Goal: Task Accomplishment & Management: Manage account settings

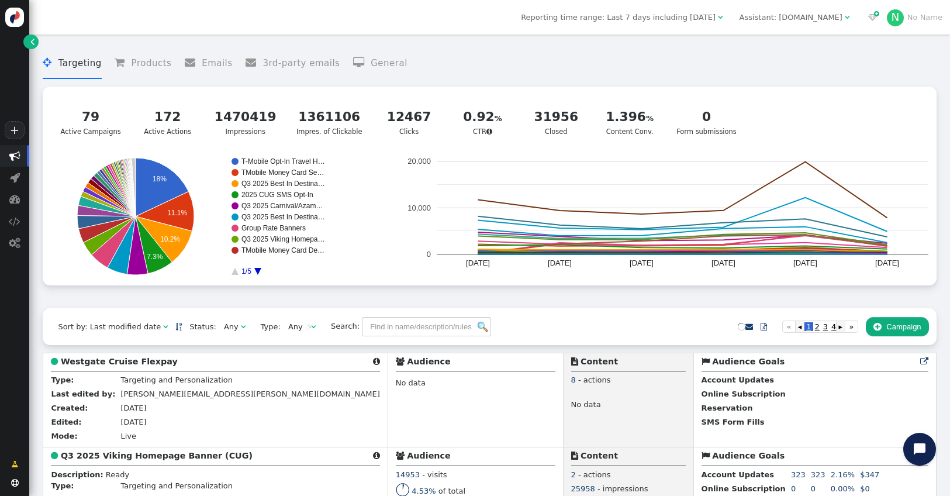
click at [796, 18] on div "Assistant: [DOMAIN_NAME]" at bounding box center [791, 18] width 103 height 12
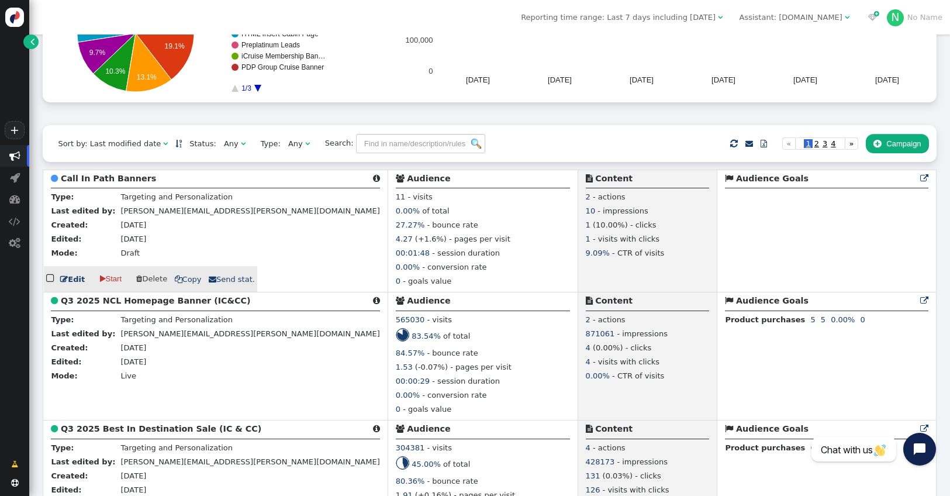
scroll to position [184, 0]
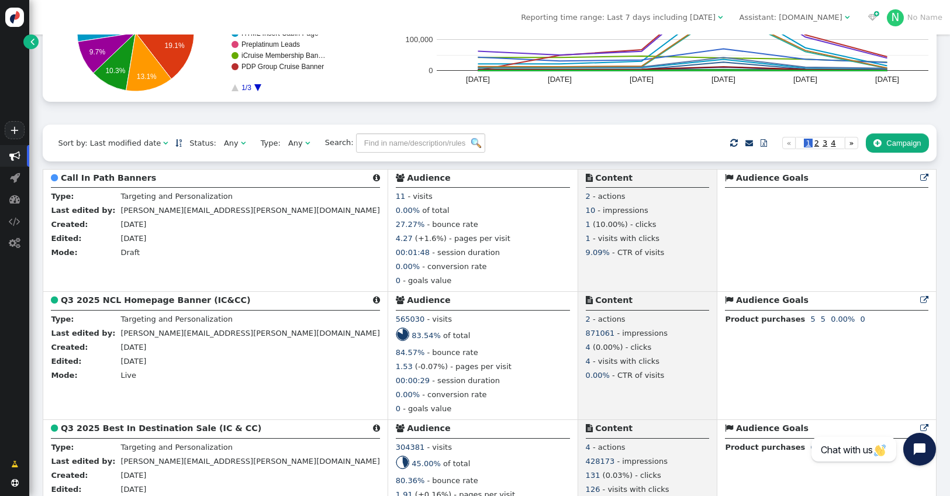
click at [236, 146] on span "Any " at bounding box center [234, 143] width 37 height 18
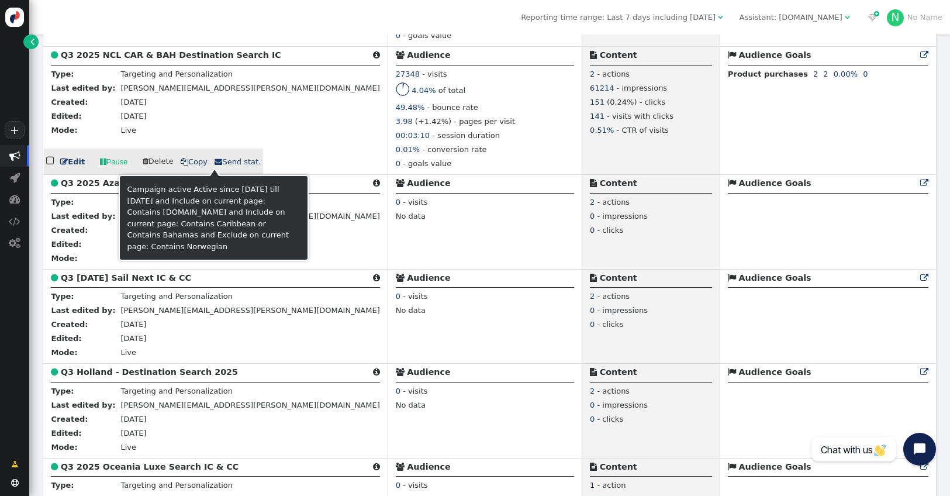
scroll to position [1099, 0]
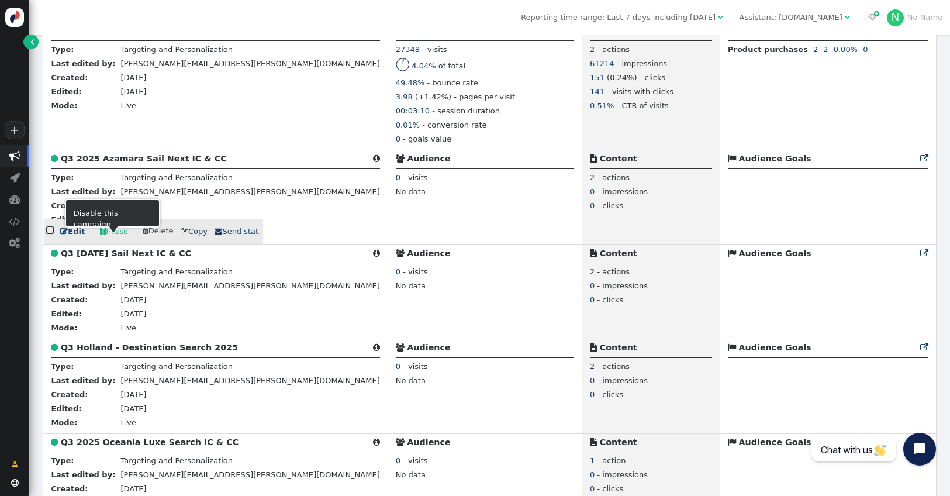
click at [109, 242] on link " Pause" at bounding box center [113, 232] width 43 height 20
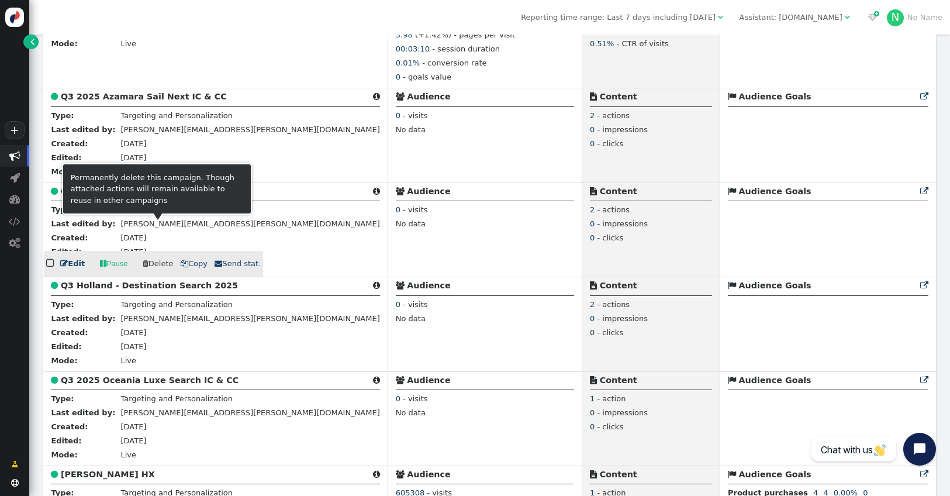
scroll to position [1162, 0]
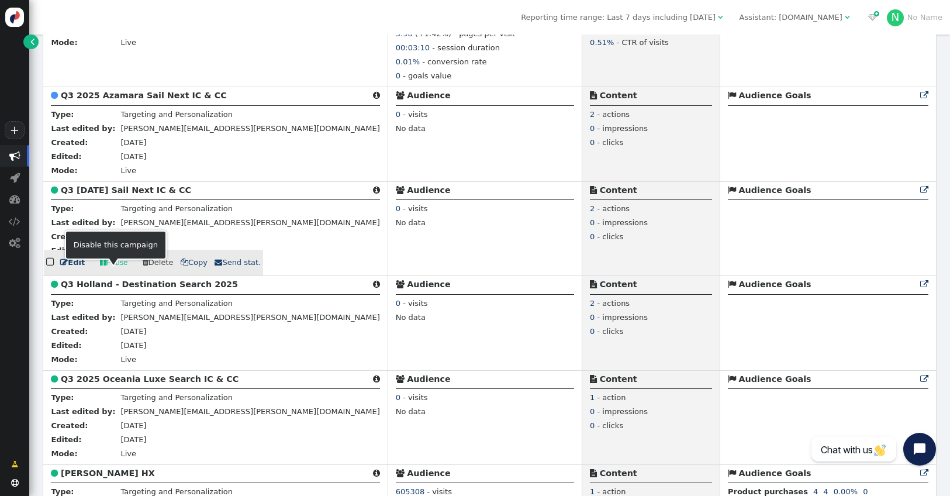
click at [106, 273] on link " Pause" at bounding box center [113, 263] width 43 height 20
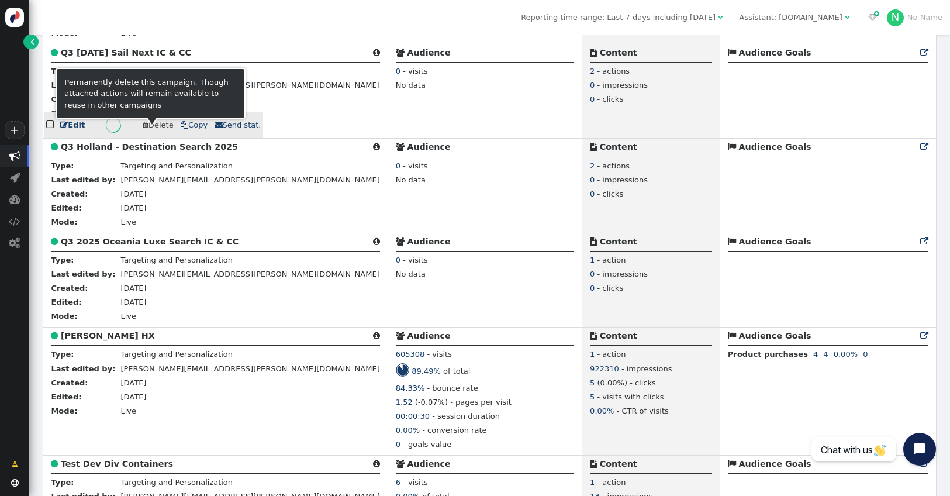
scroll to position [1310, 0]
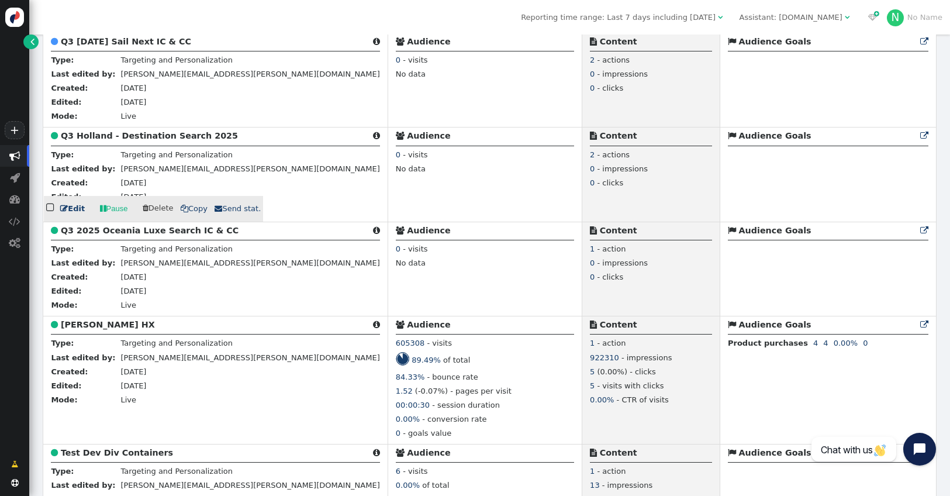
click at [108, 219] on link " Pause" at bounding box center [113, 209] width 43 height 20
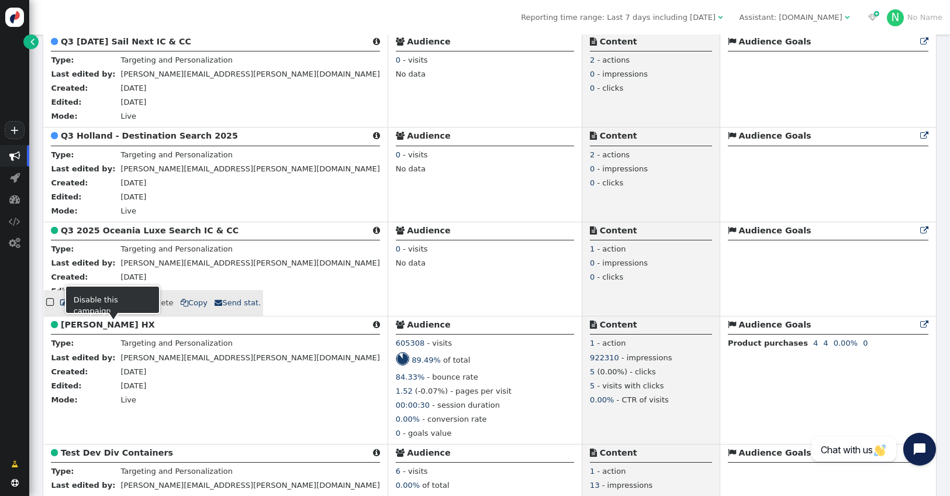
click at [109, 313] on link " Pause" at bounding box center [113, 303] width 43 height 20
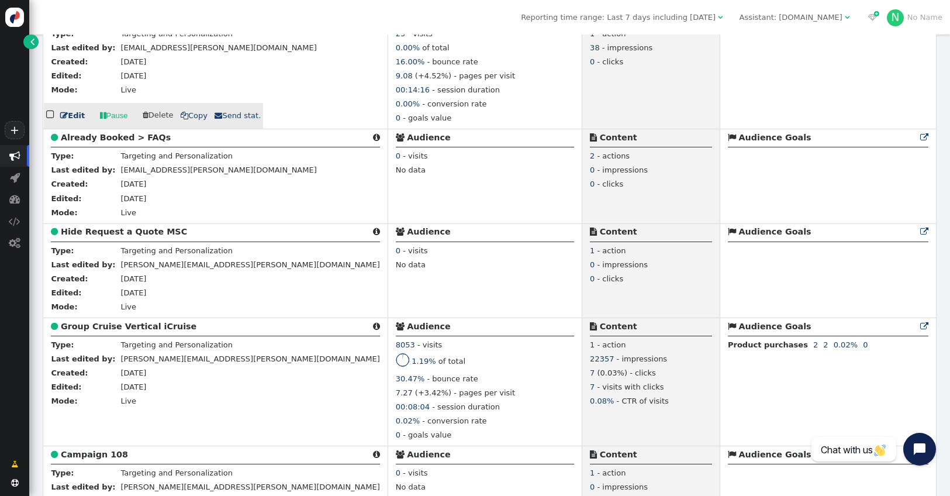
scroll to position [2127, 0]
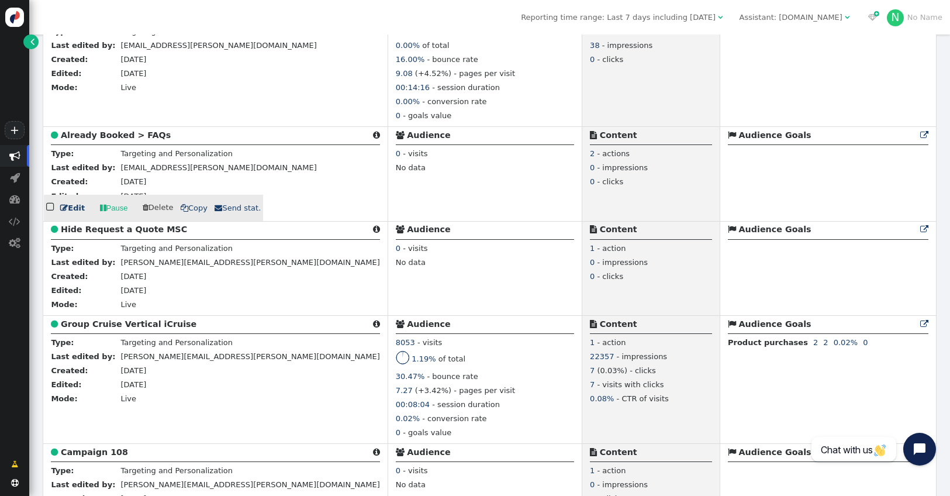
click at [107, 140] on b "Already Booked > FAQs" at bounding box center [116, 134] width 110 height 9
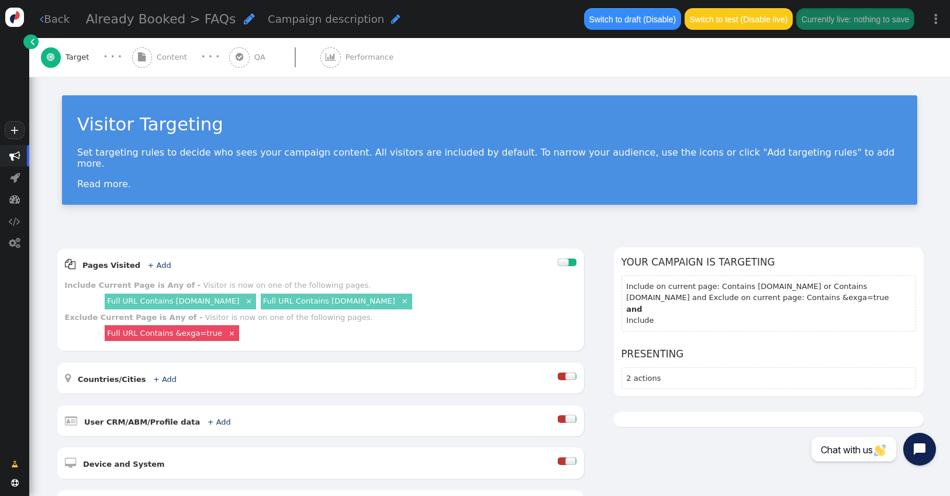
click at [172, 53] on span "Content" at bounding box center [174, 57] width 35 height 12
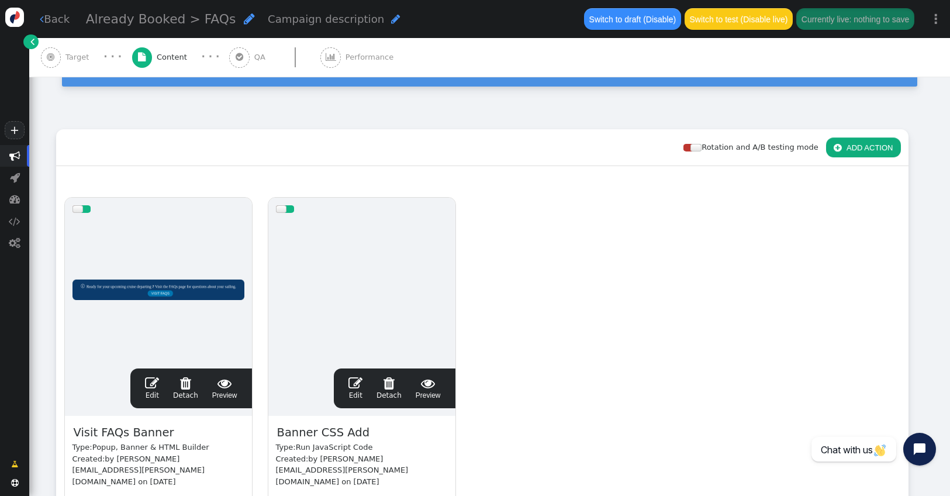
scroll to position [107, 0]
click at [148, 385] on span "" at bounding box center [152, 383] width 14 height 14
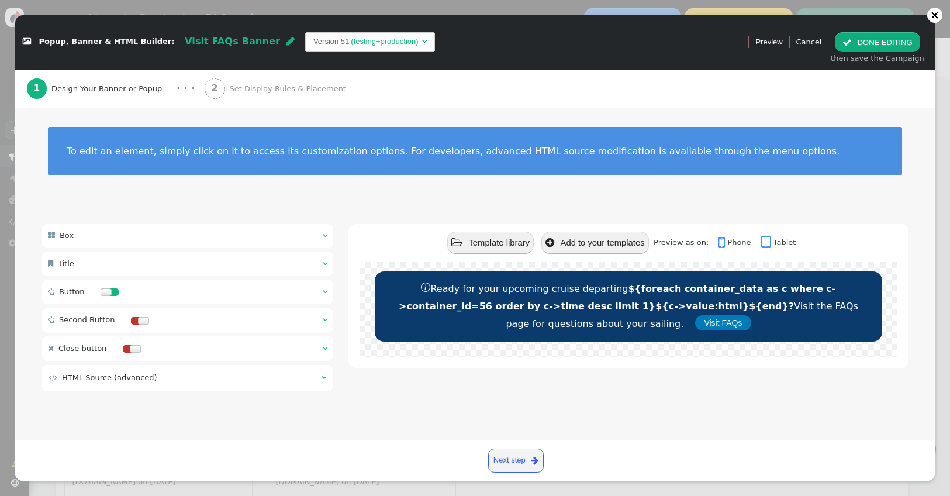
click at [817, 40] on link "Cancel" at bounding box center [809, 41] width 26 height 9
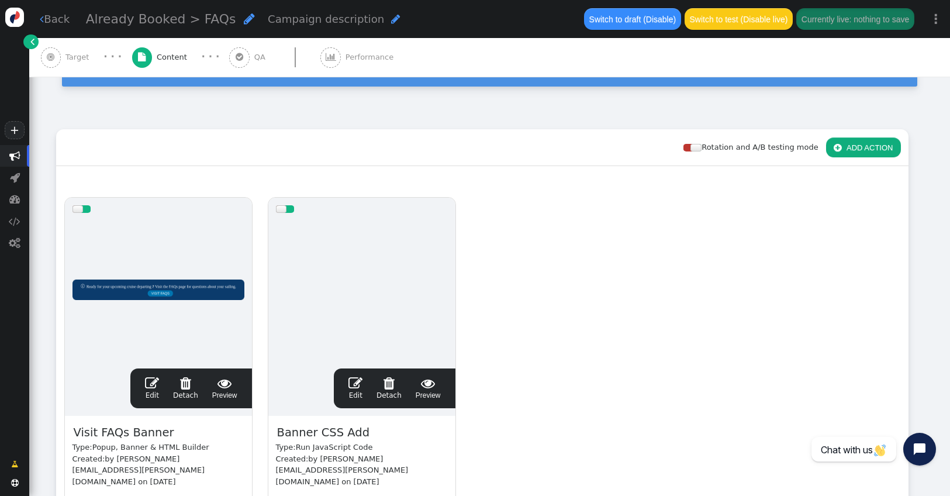
click at [76, 59] on span "Target" at bounding box center [79, 57] width 28 height 12
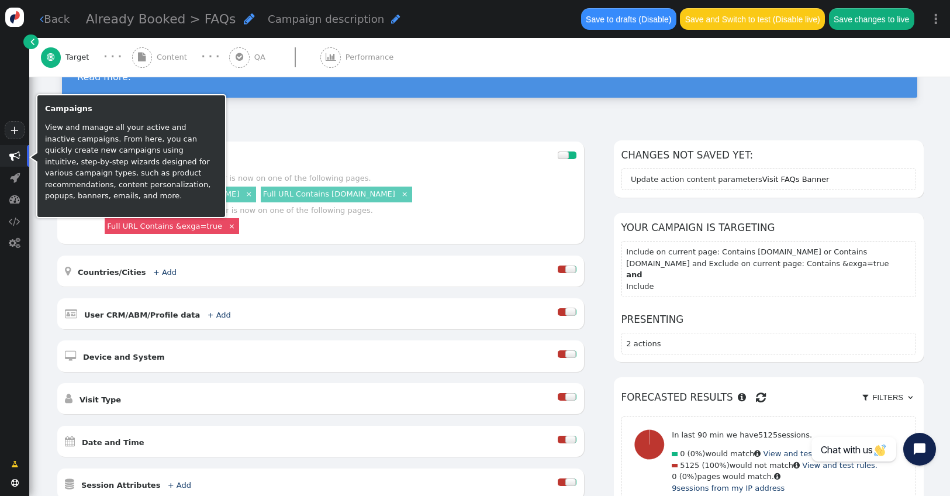
click at [12, 153] on span "" at bounding box center [14, 155] width 11 height 11
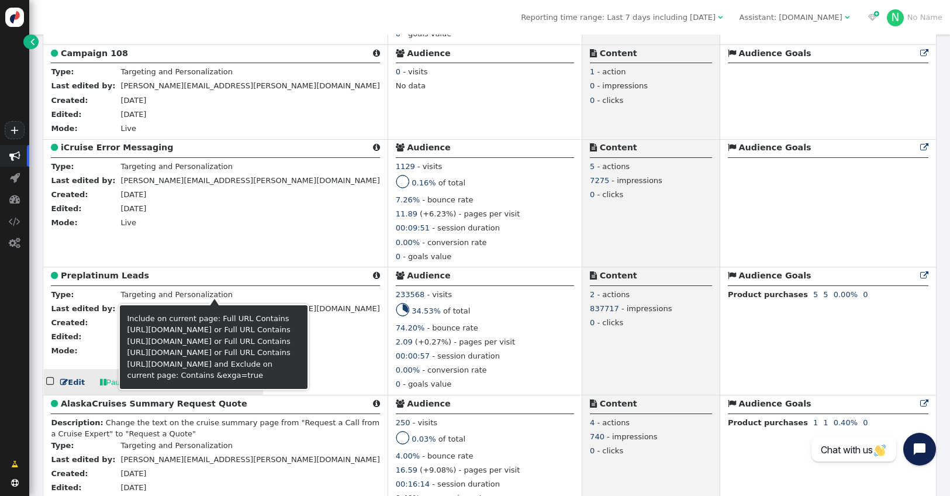
scroll to position [2164, 0]
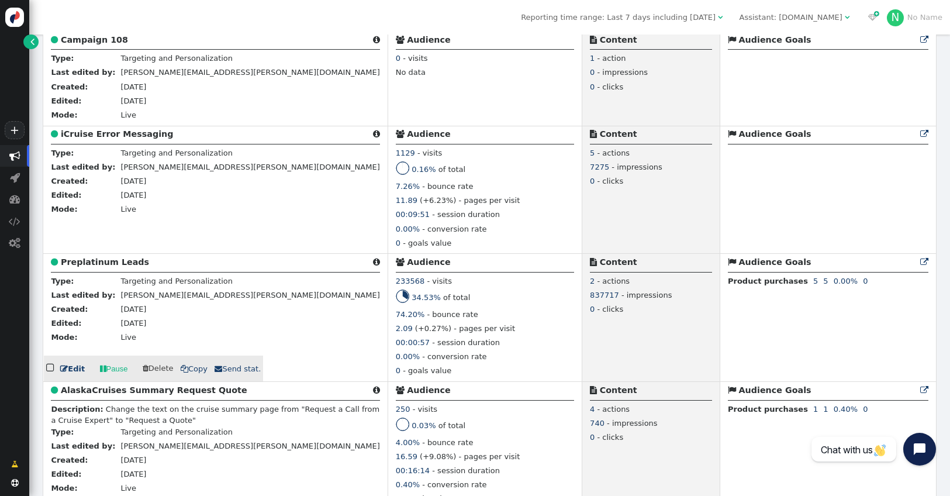
click at [119, 267] on b "Preplatinum Leads" at bounding box center [105, 261] width 88 height 9
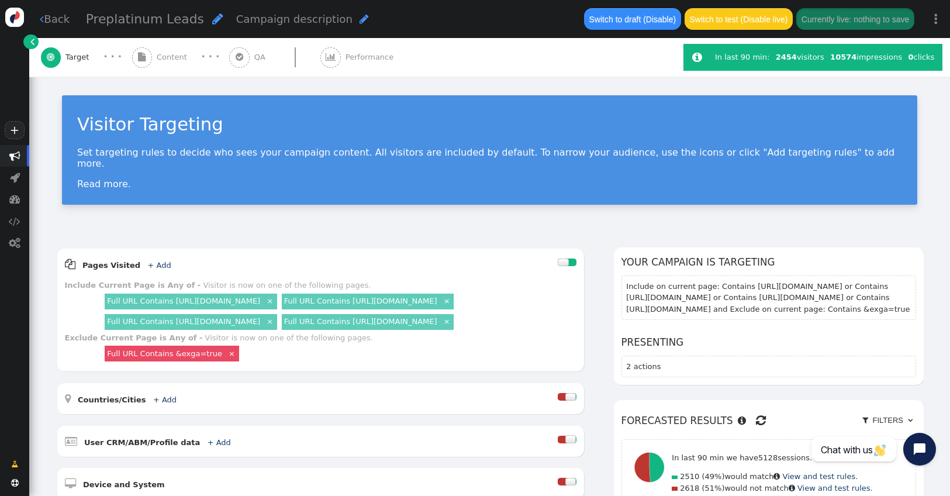
click at [171, 54] on span "Content" at bounding box center [174, 57] width 35 height 12
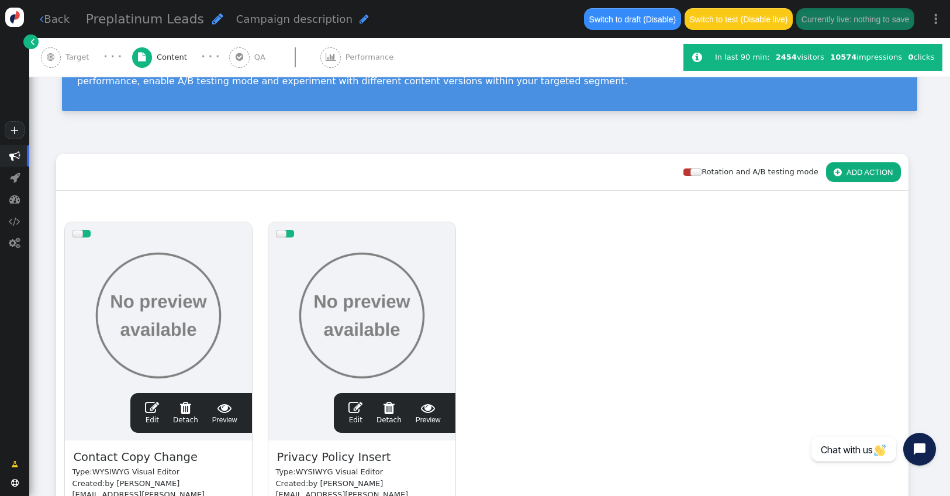
scroll to position [150, 0]
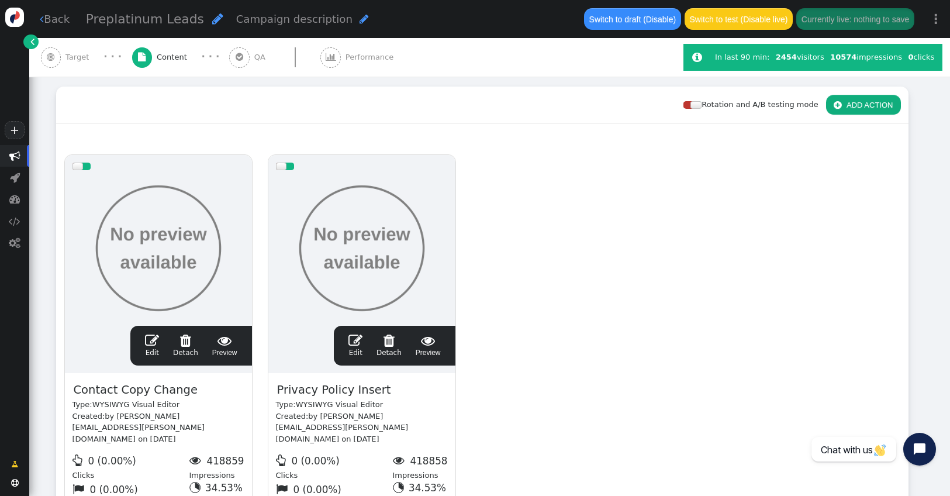
click at [152, 343] on span "" at bounding box center [152, 340] width 14 height 14
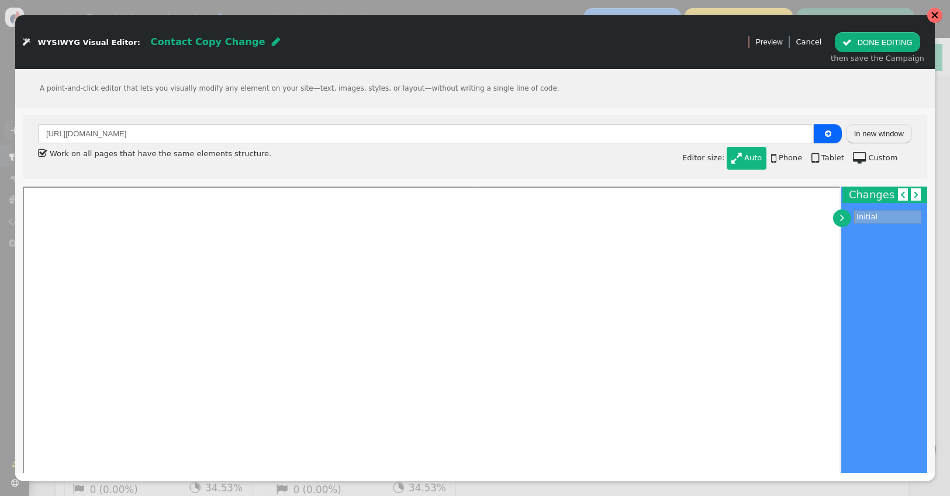
click at [936, 13] on div at bounding box center [935, 15] width 8 height 8
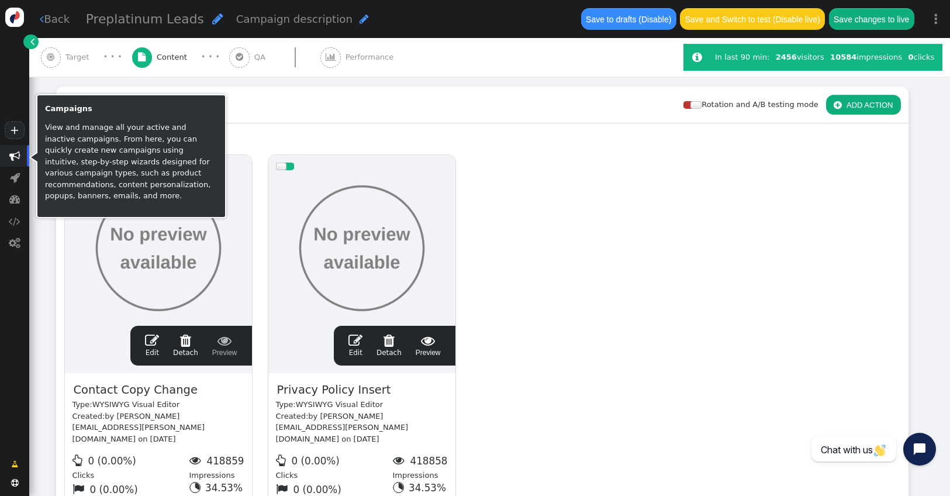
click at [19, 153] on span "" at bounding box center [14, 155] width 11 height 11
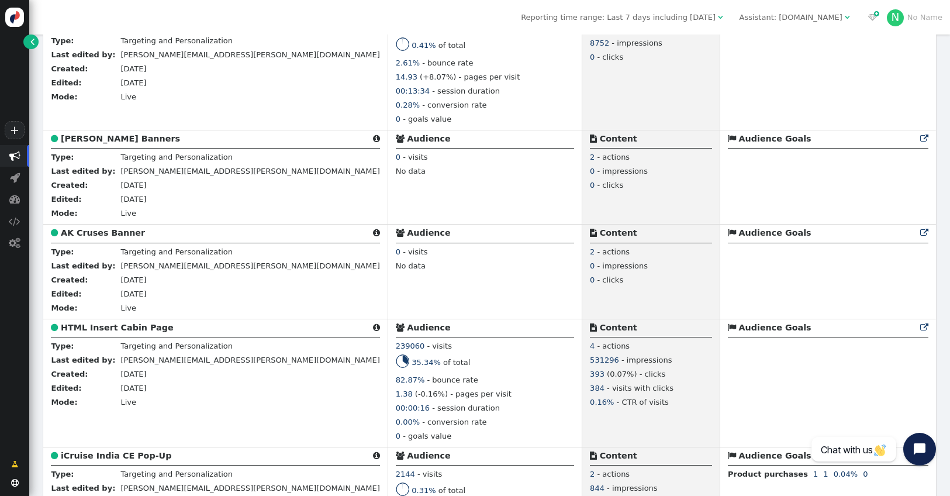
scroll to position [3694, 0]
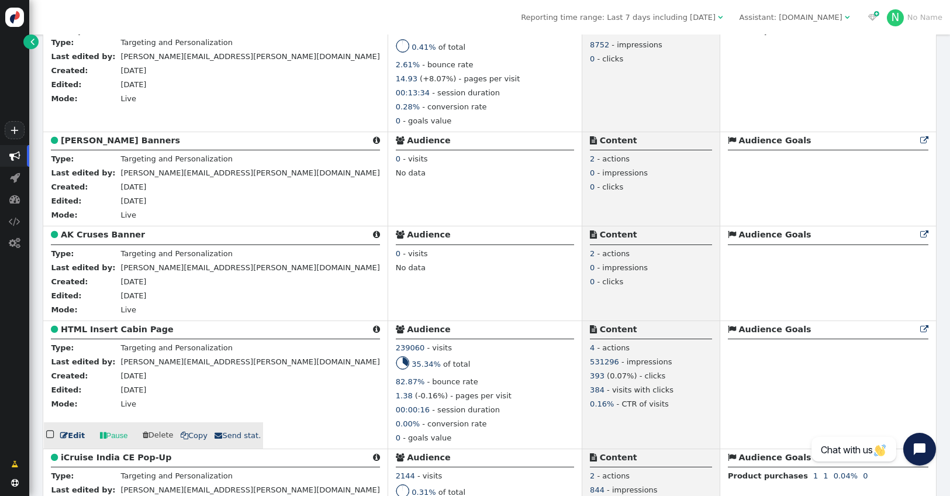
click at [107, 334] on b "HTML Insert Cabin Page" at bounding box center [117, 329] width 113 height 9
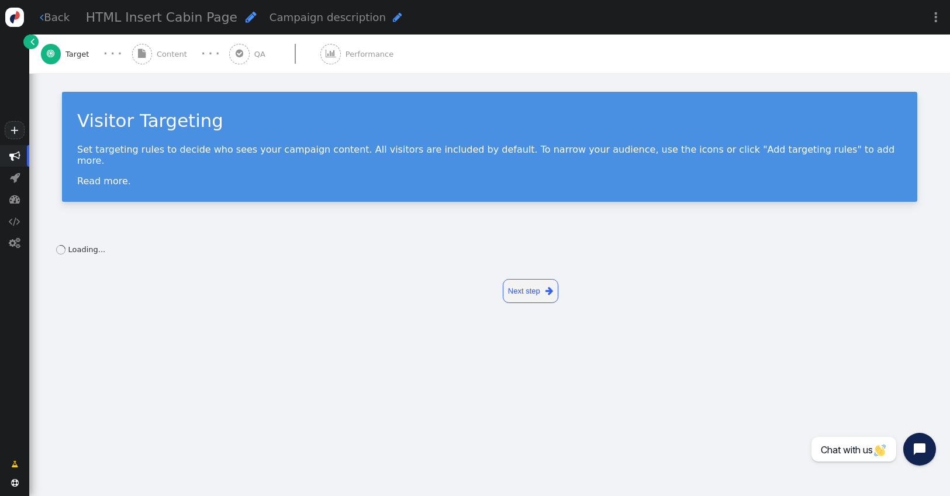
click at [162, 60] on div " Content" at bounding box center [162, 54] width 60 height 39
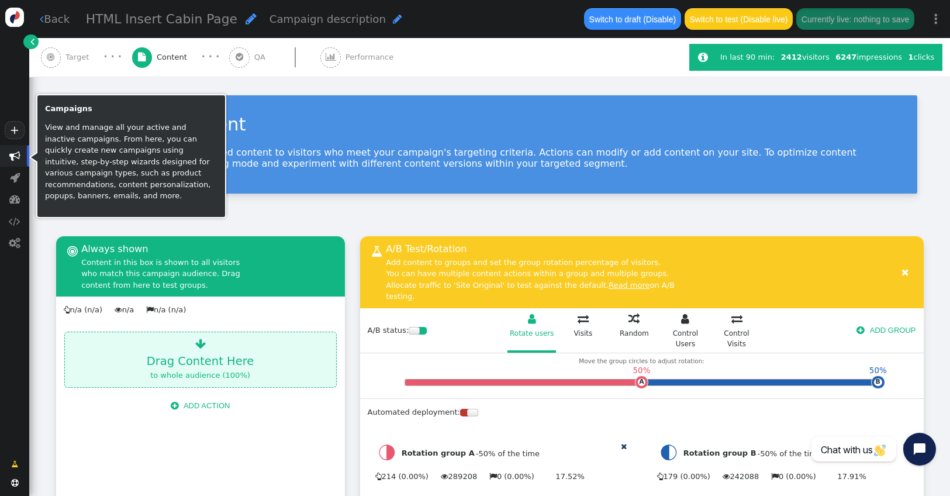
click at [22, 156] on span "" at bounding box center [14, 156] width 29 height 22
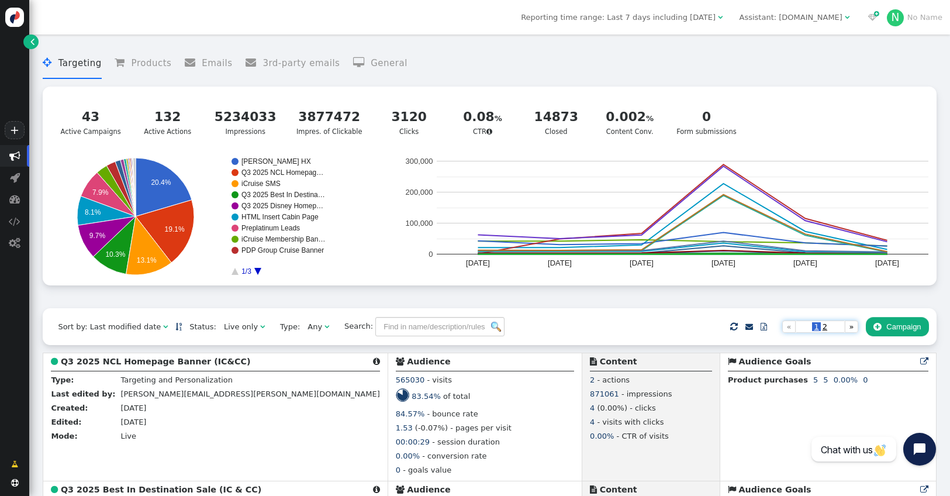
click at [824, 329] on span "2" at bounding box center [825, 326] width 8 height 9
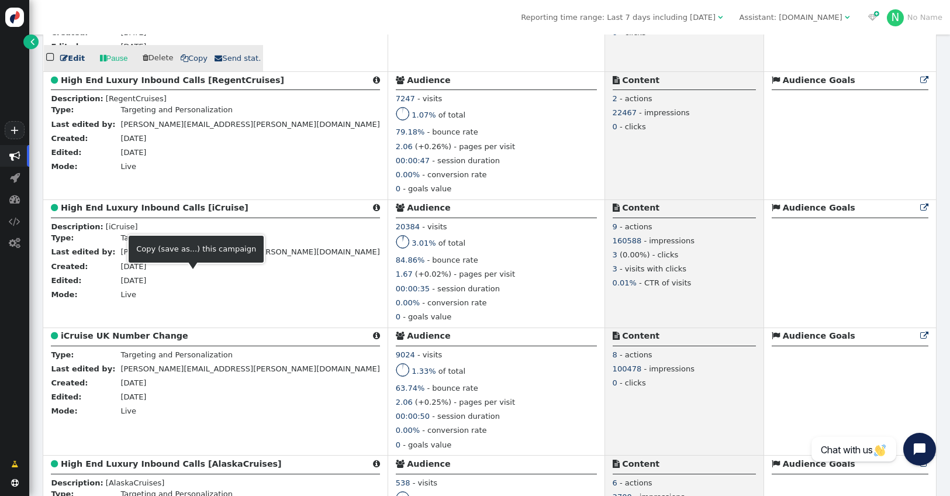
scroll to position [756, 0]
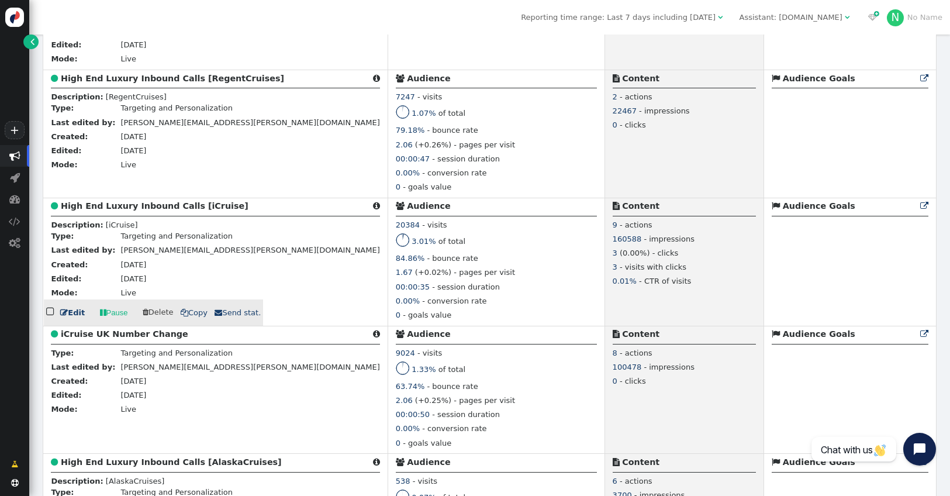
click at [147, 209] on b "High End Luxury Inbound Calls [iCruise]" at bounding box center [155, 205] width 188 height 9
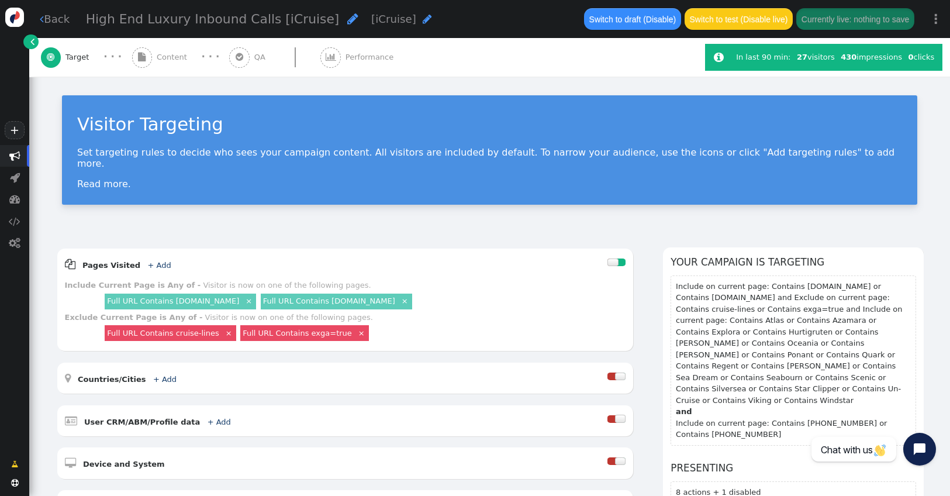
click at [166, 56] on span "Content" at bounding box center [174, 57] width 35 height 12
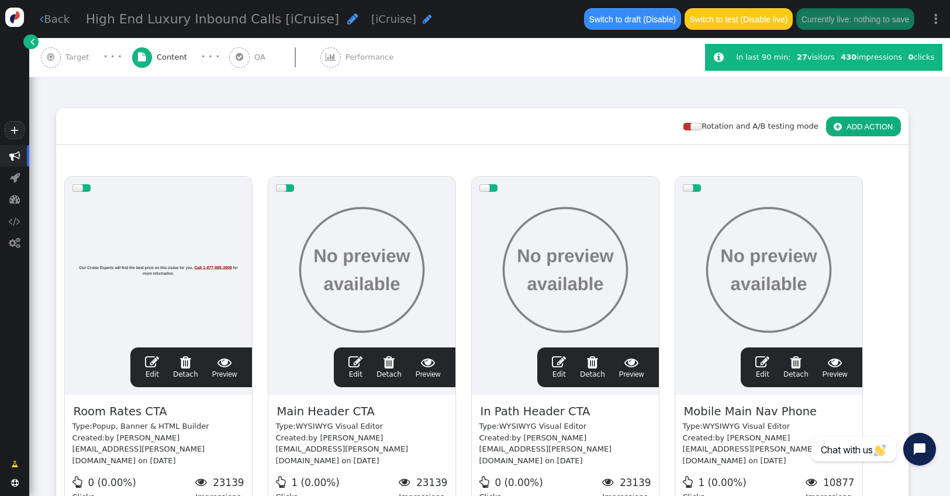
scroll to position [136, 0]
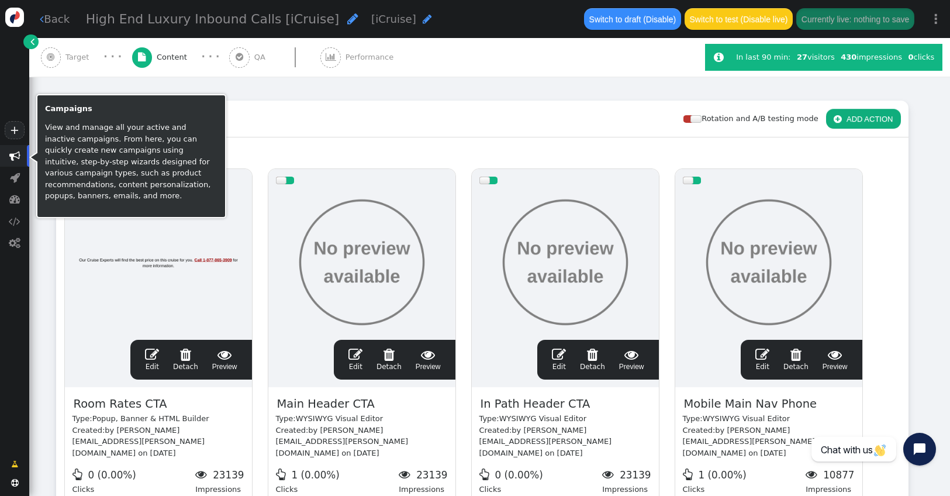
click at [16, 153] on span "" at bounding box center [14, 155] width 11 height 11
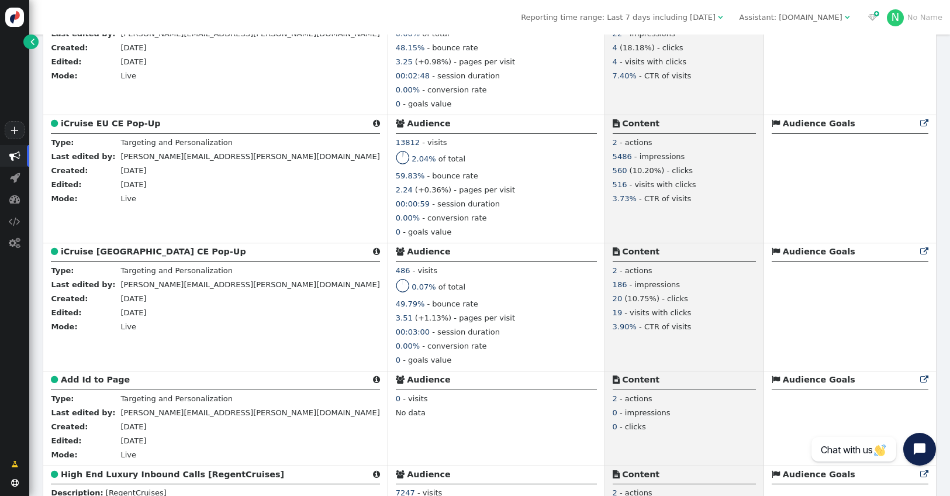
scroll to position [360, 0]
click at [122, 257] on b "iCruise Malaysia CE Pop-Up" at bounding box center [153, 251] width 185 height 9
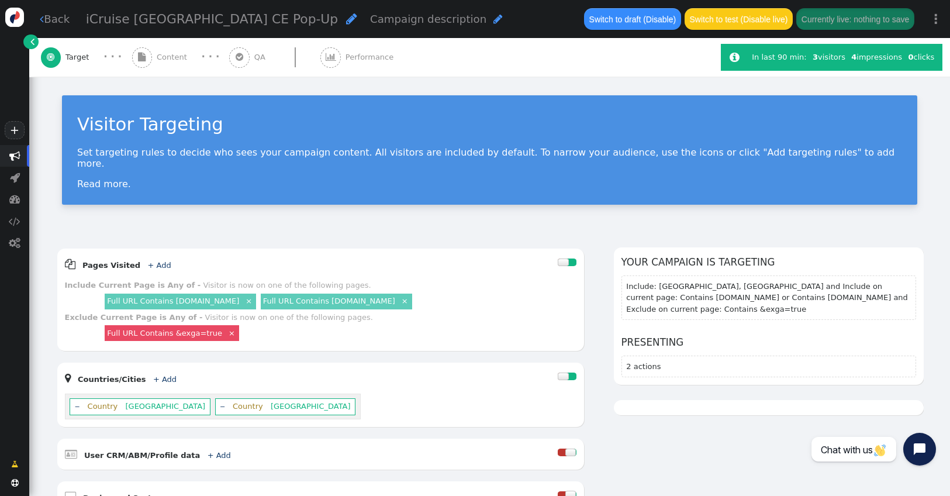
click at [193, 57] on div "· · ·" at bounding box center [211, 57] width 38 height 15
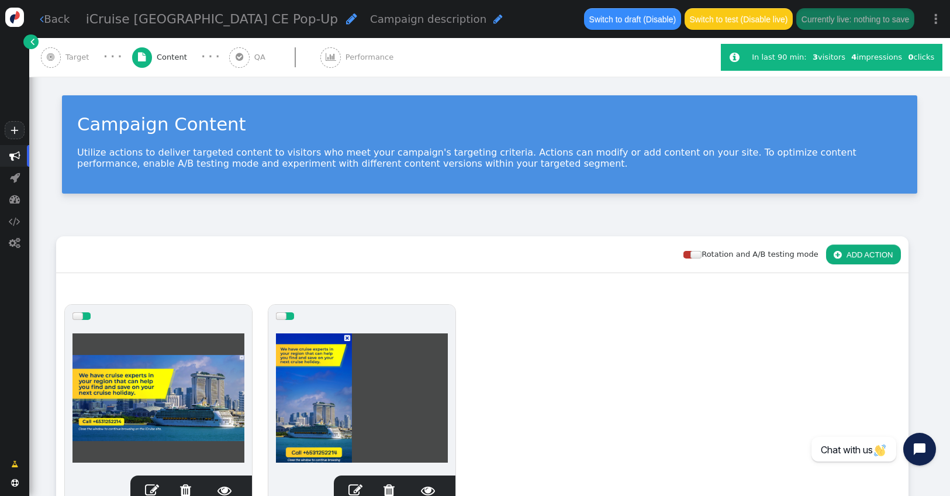
click at [17, 155] on span "" at bounding box center [14, 155] width 11 height 11
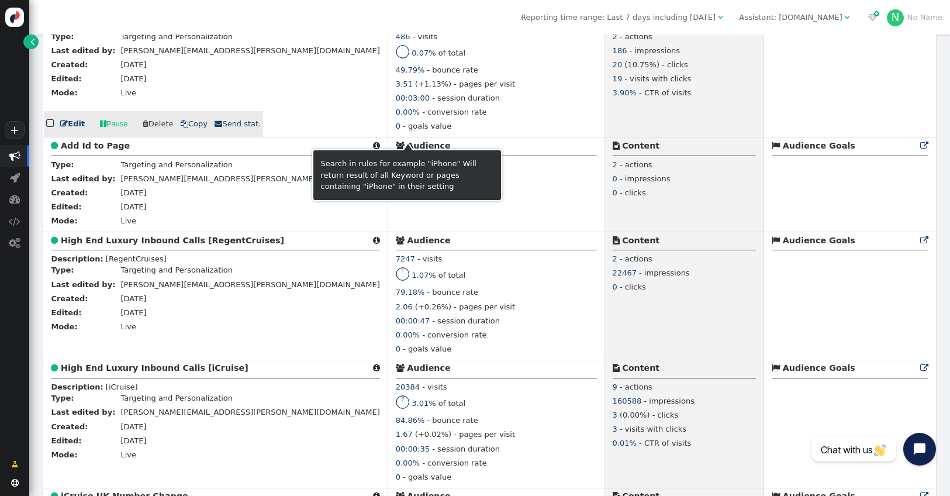
scroll to position [602, 0]
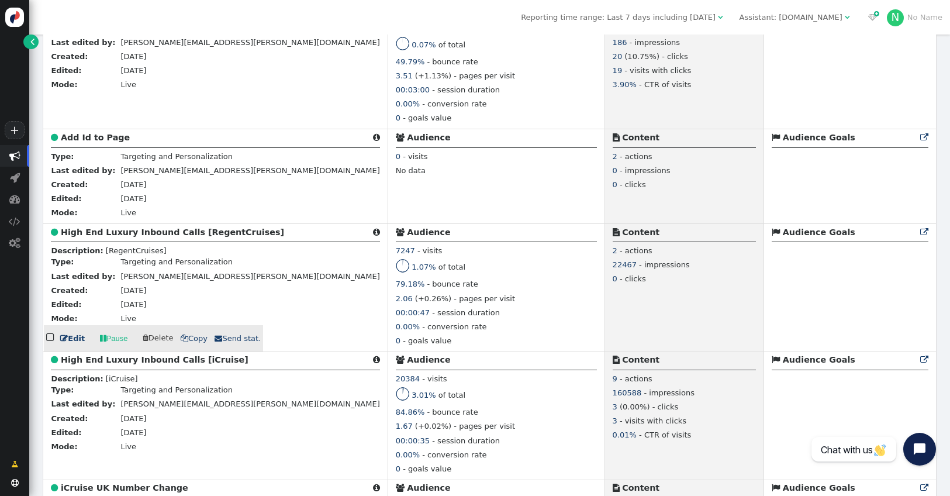
click at [108, 237] on b "High End Luxury Inbound Calls [RegentCruises]" at bounding box center [172, 231] width 223 height 9
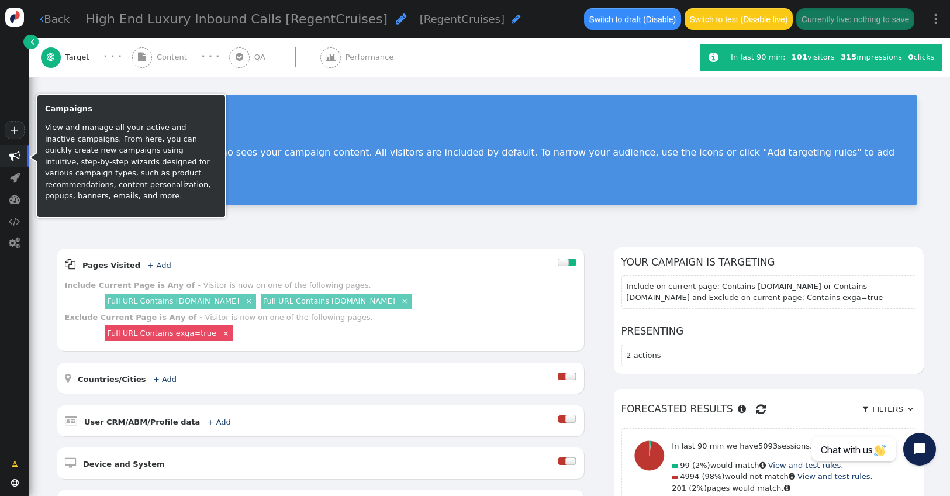
click at [17, 156] on span "" at bounding box center [14, 155] width 11 height 11
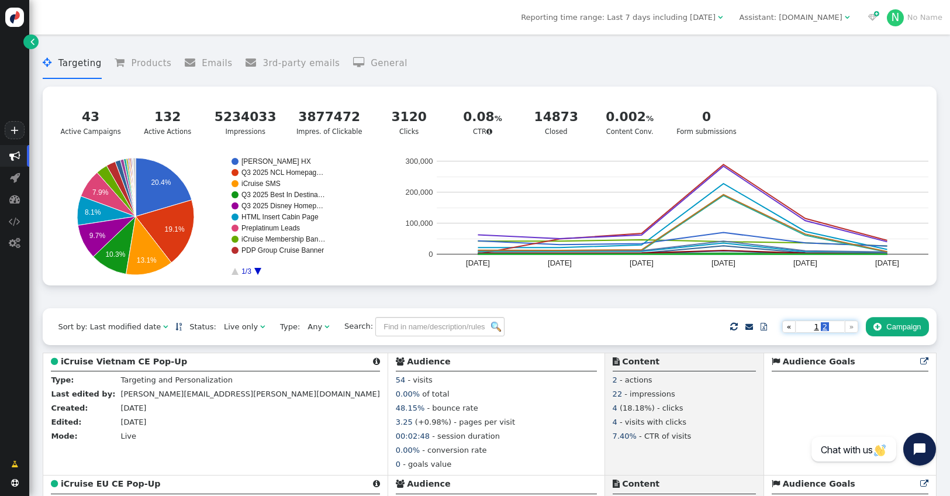
click at [816, 330] on span "1" at bounding box center [816, 326] width 8 height 9
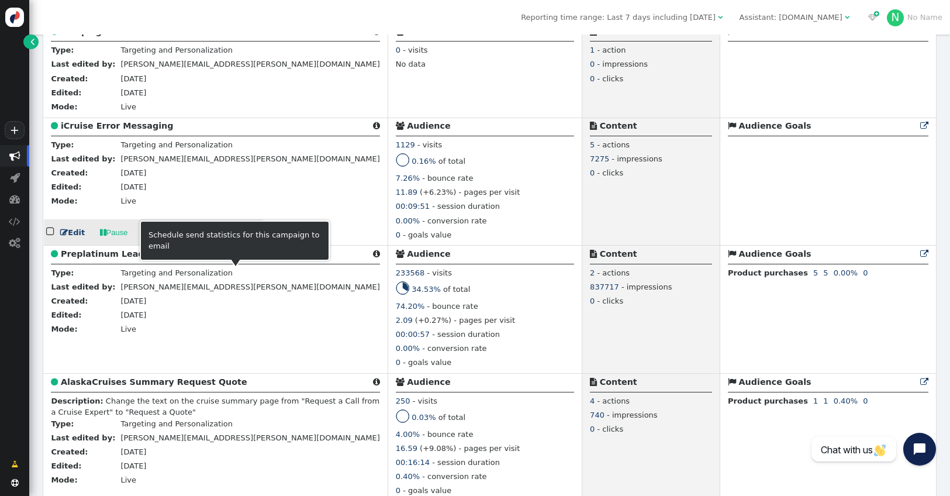
scroll to position [2185, 0]
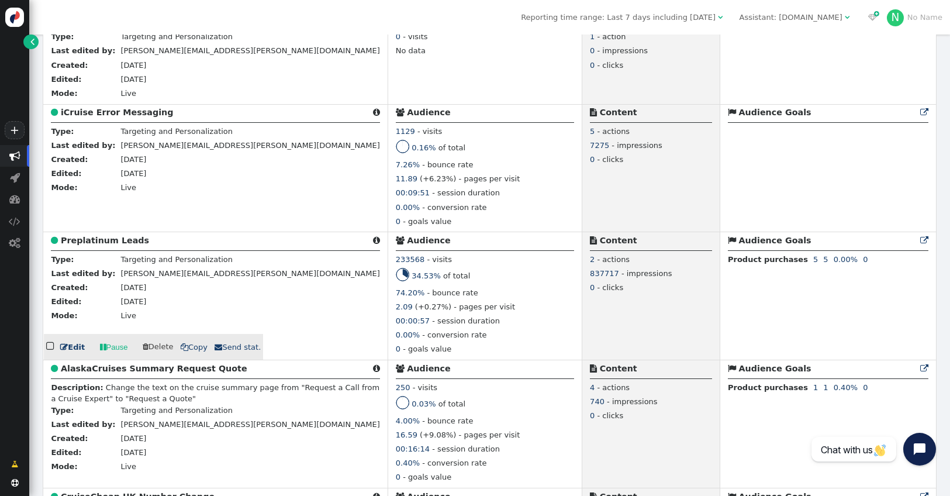
click at [120, 245] on b "Preplatinum Leads" at bounding box center [105, 240] width 88 height 9
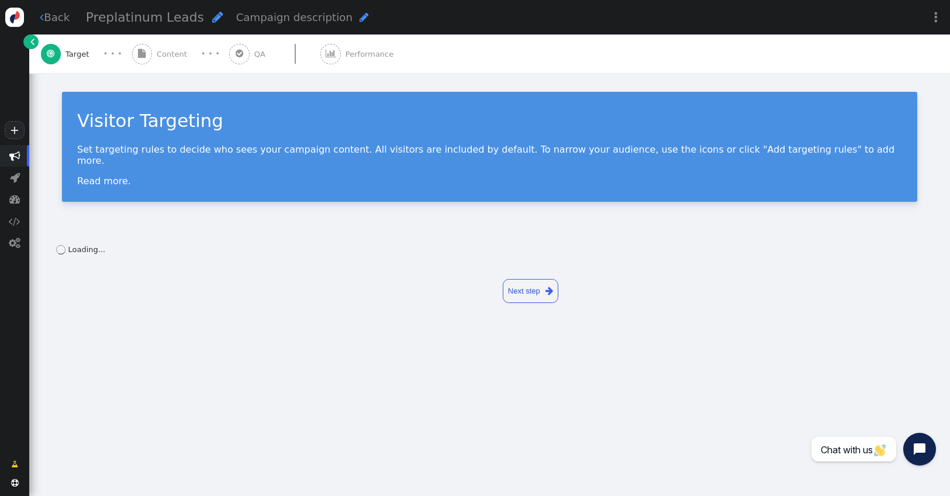
click at [171, 54] on span "Content" at bounding box center [174, 55] width 35 height 12
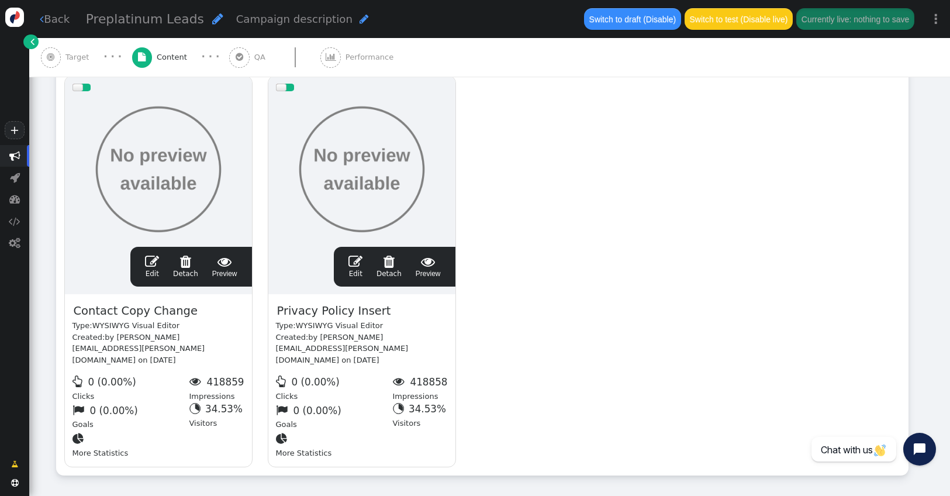
scroll to position [229, 0]
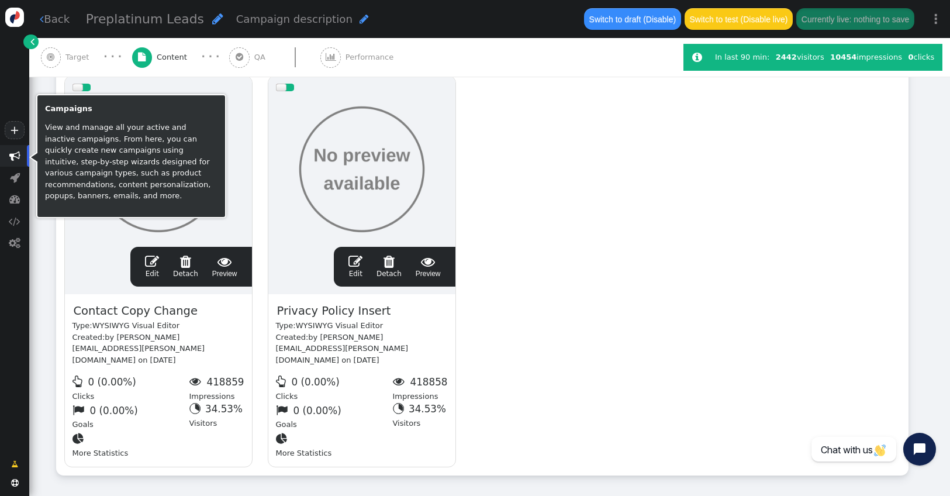
click at [15, 154] on span "" at bounding box center [14, 155] width 11 height 11
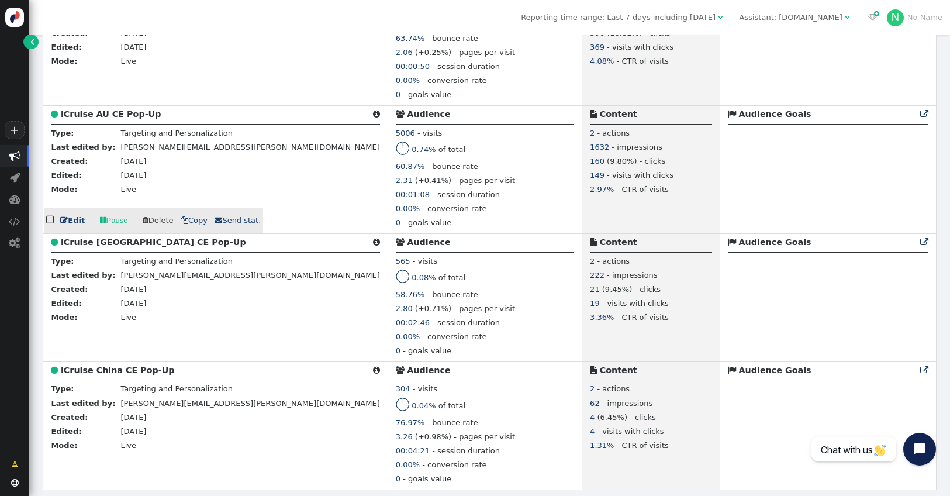
scroll to position [4846, 0]
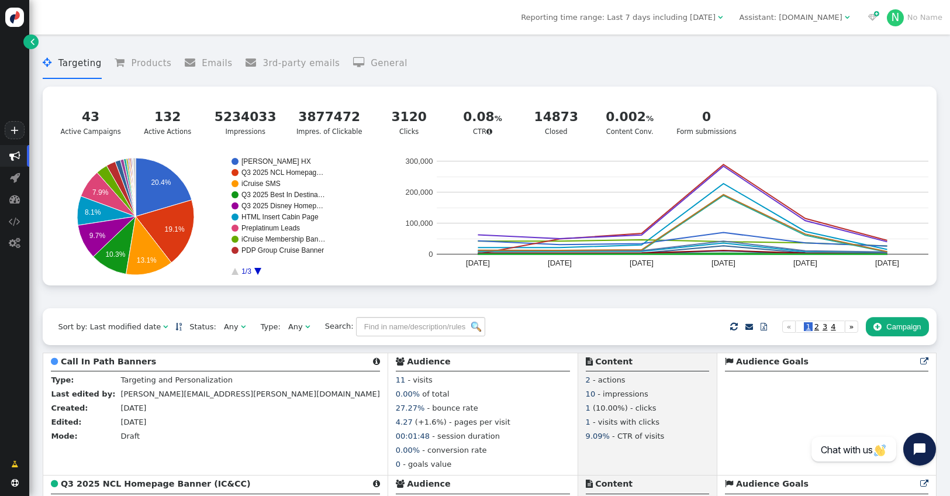
scroll to position [1575, 0]
